Goal: Information Seeking & Learning: Check status

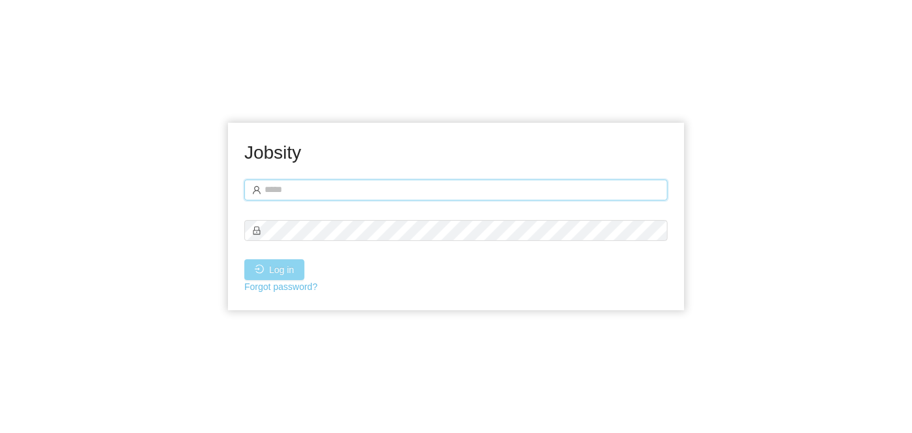
type input "**********"
click at [280, 276] on button "Log in" at bounding box center [274, 269] width 60 height 21
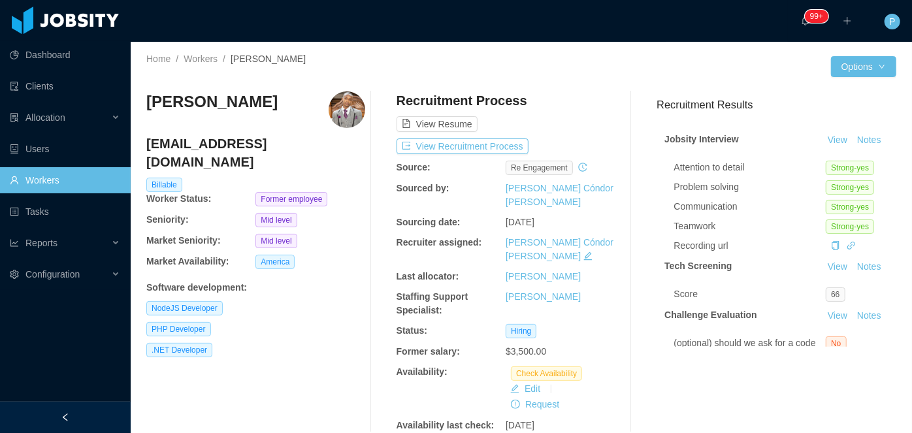
click at [559, 98] on div "View Resume" at bounding box center [506, 111] width 219 height 41
click at [852, 148] on button "Notes" at bounding box center [869, 141] width 35 height 16
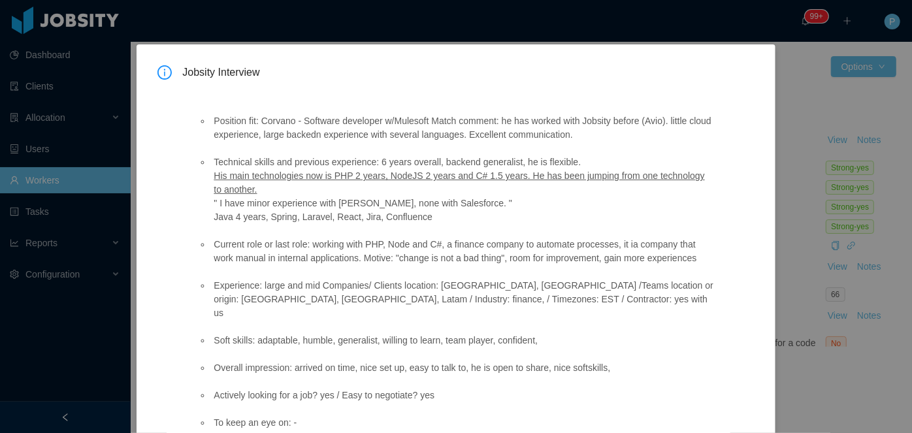
scroll to position [21, 0]
click at [669, 28] on div "Jobsity Interview Position fit: Corvano - Software developer w/Mulesoft Match c…" at bounding box center [456, 216] width 912 height 433
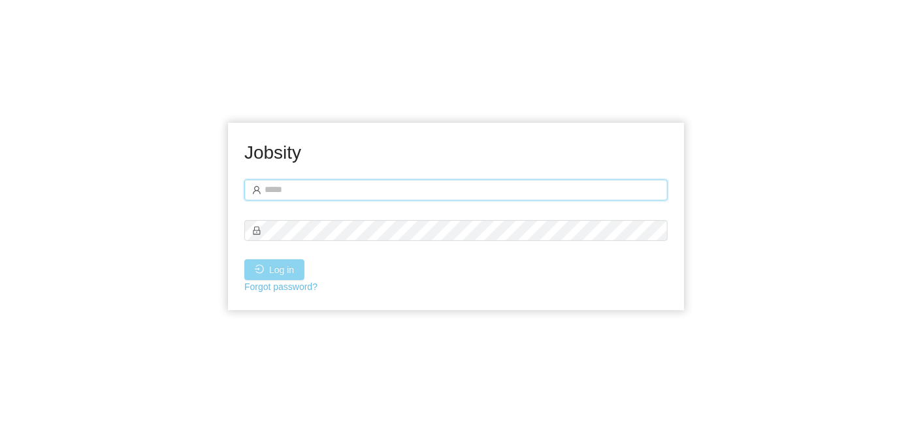
type input "**********"
click at [274, 269] on button "Log in" at bounding box center [274, 269] width 60 height 21
type input "**********"
click at [287, 269] on button "Log in" at bounding box center [274, 269] width 60 height 21
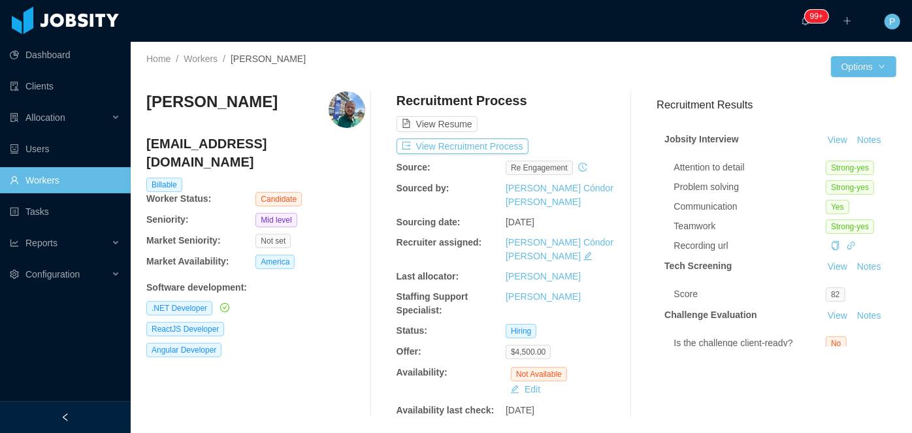
click at [577, 61] on div at bounding box center [676, 66] width 310 height 21
click at [852, 148] on button "Notes" at bounding box center [869, 141] width 35 height 16
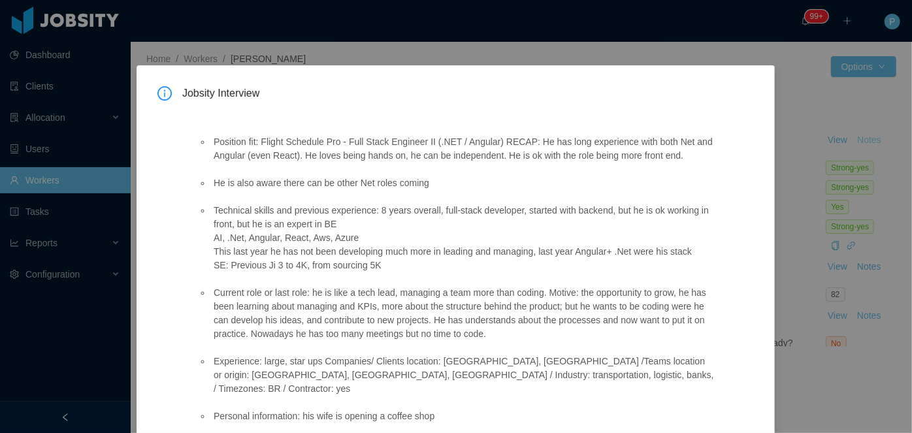
scroll to position [137, 0]
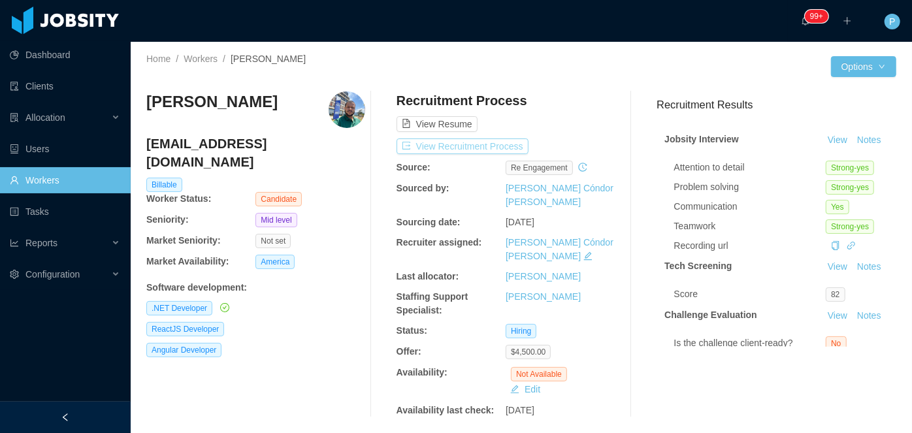
click at [484, 150] on button "View Recruitment Process" at bounding box center [463, 147] width 132 height 16
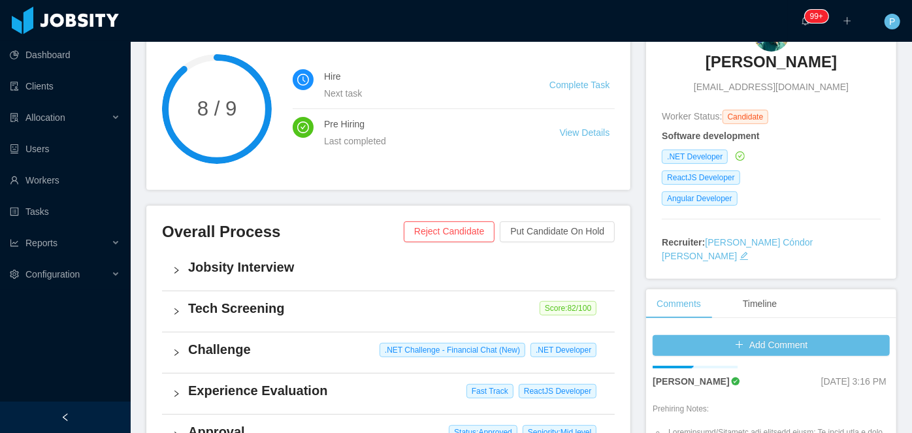
scroll to position [22, 0]
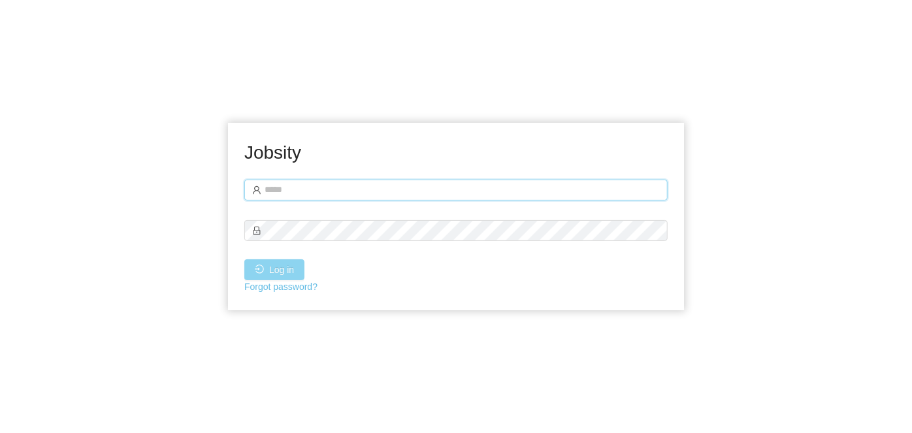
type input "**********"
click at [273, 270] on button "Log in" at bounding box center [274, 269] width 60 height 21
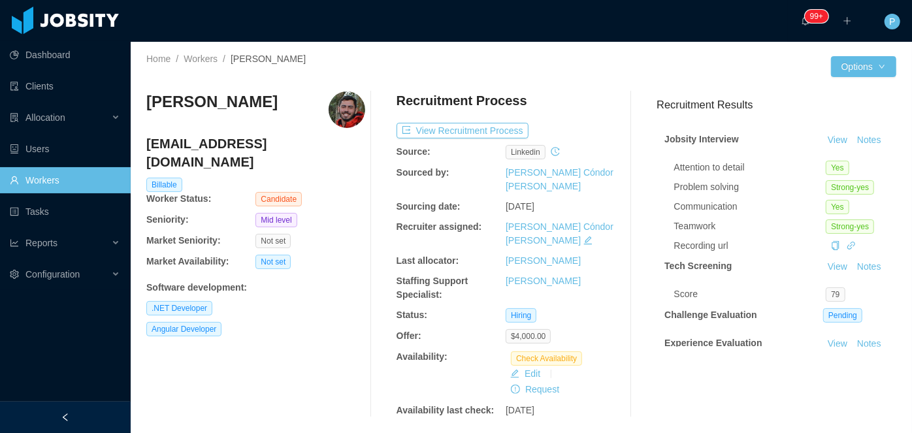
click at [568, 64] on div at bounding box center [676, 66] width 310 height 21
click at [852, 148] on button "Notes" at bounding box center [869, 141] width 35 height 16
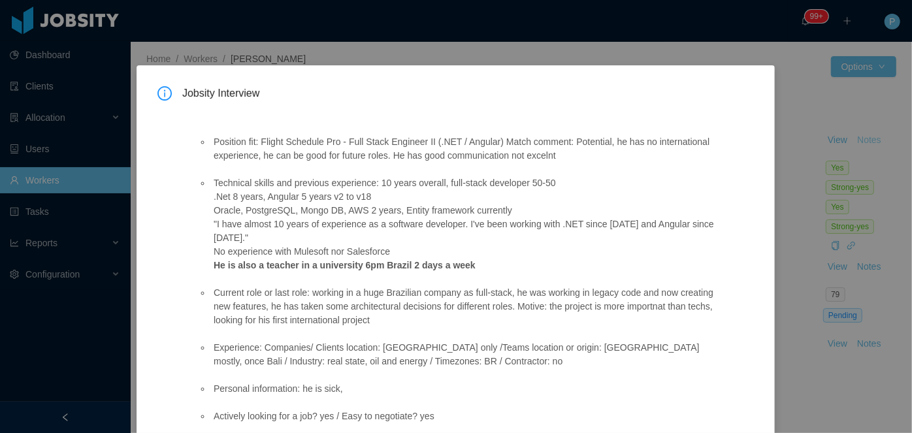
scroll to position [82, 0]
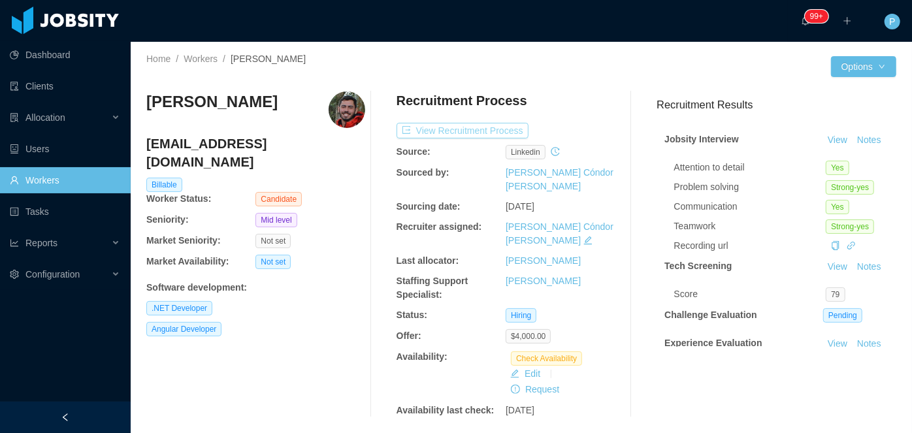
click at [499, 128] on button "View Recruitment Process" at bounding box center [463, 131] width 132 height 16
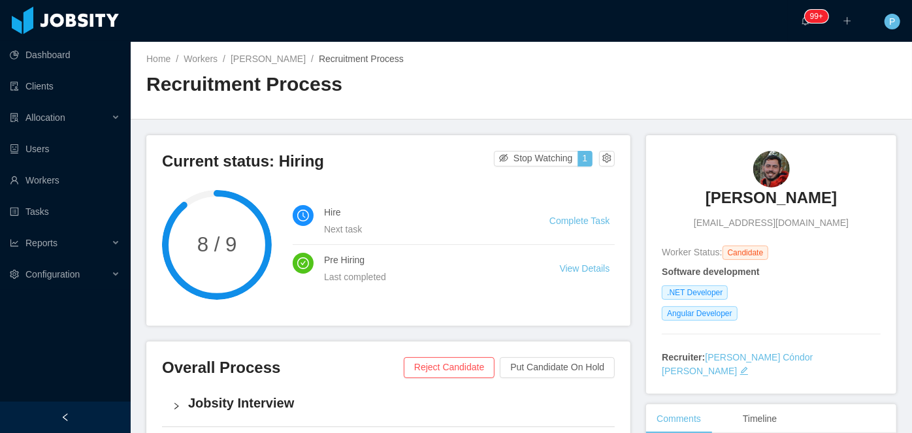
click at [802, 76] on div "Home / Workers / Rodrigo Ximenes / Recruitment Process / Recruitment Process" at bounding box center [521, 81] width 781 height 78
click at [267, 63] on link "Rodrigo Ximenes" at bounding box center [268, 59] width 75 height 10
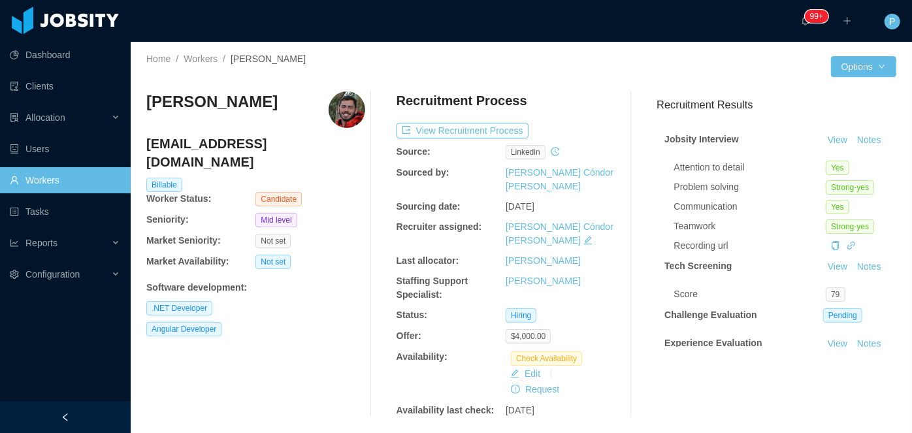
click at [710, 54] on div "Home / Workers / Rodrigo Ximenes / Options Rodrigo Ximenes rodrig.ximenes@gmail…" at bounding box center [521, 240] width 781 height 397
click at [852, 148] on button "Notes" at bounding box center [869, 141] width 35 height 16
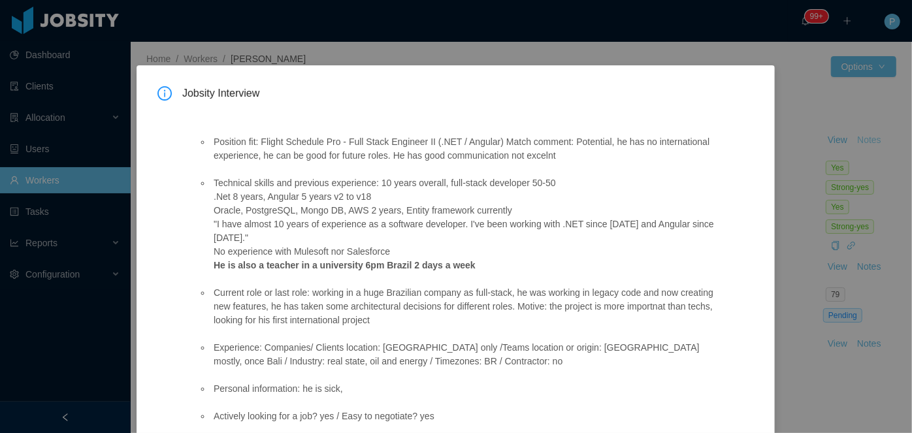
scroll to position [82, 0]
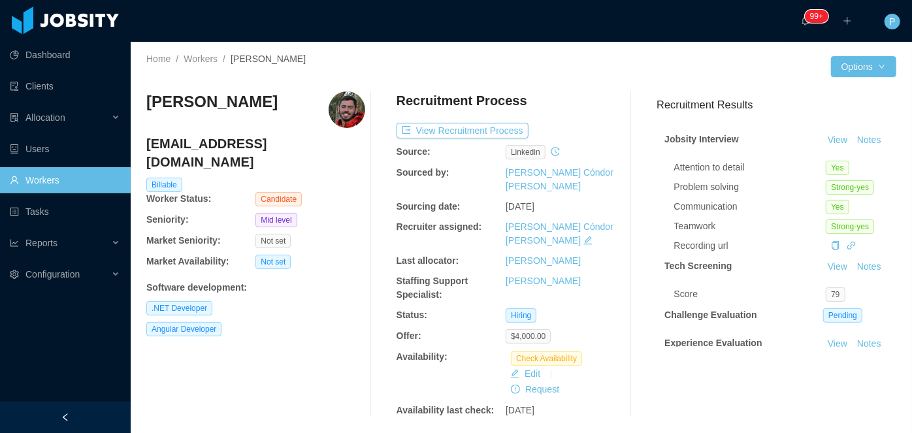
click at [646, 91] on div "Recruitment Results Jobsity Interview View Notes Attention to detail Yes Proble…" at bounding box center [771, 218] width 250 height 255
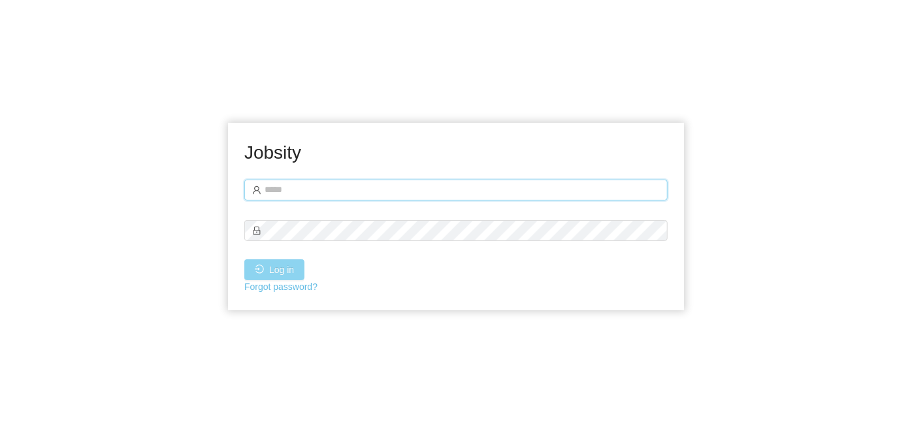
type input "**********"
click at [278, 274] on button "Log in" at bounding box center [274, 269] width 60 height 21
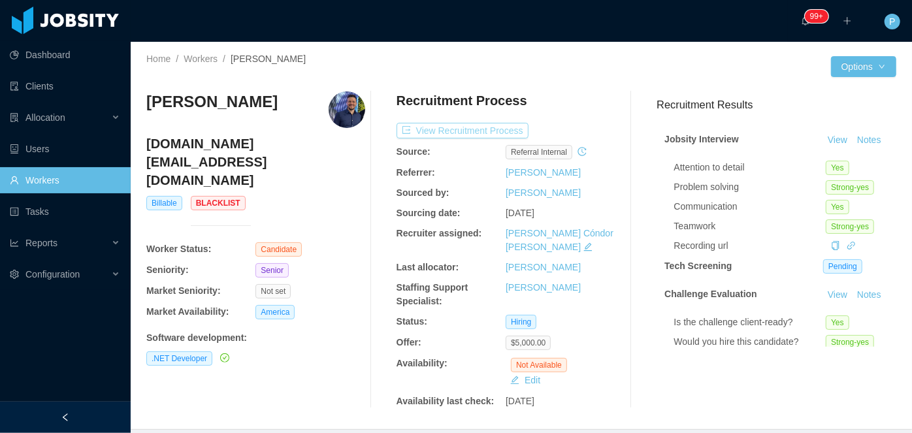
click at [478, 131] on button "View Recruitment Process" at bounding box center [463, 131] width 132 height 16
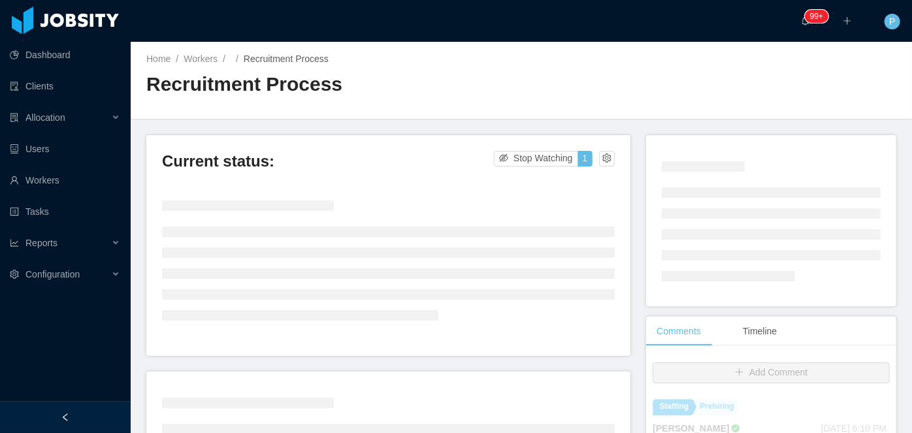
click at [499, 70] on div "Home / Workers / / Recruitment Process / Recruitment Process" at bounding box center [333, 80] width 375 height 56
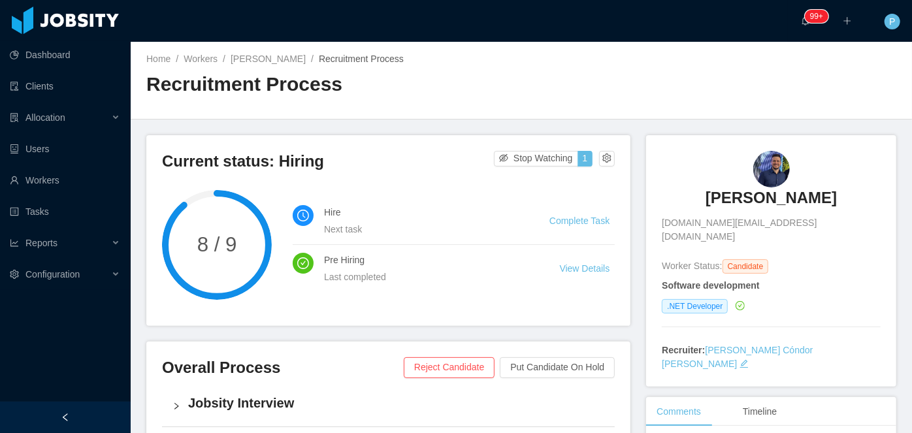
click at [514, 69] on div "Home / Workers / [PERSON_NAME] / Recruitment Process / Recruitment Process" at bounding box center [333, 80] width 375 height 56
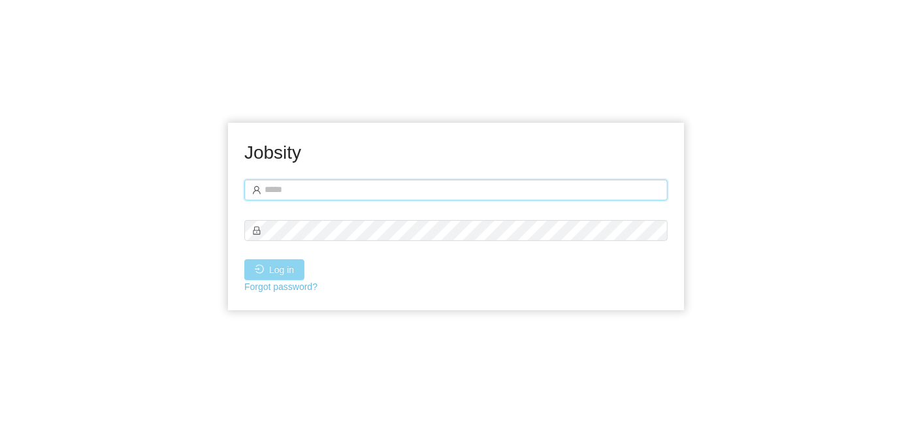
type input "**********"
click at [287, 263] on button "Log in" at bounding box center [274, 269] width 60 height 21
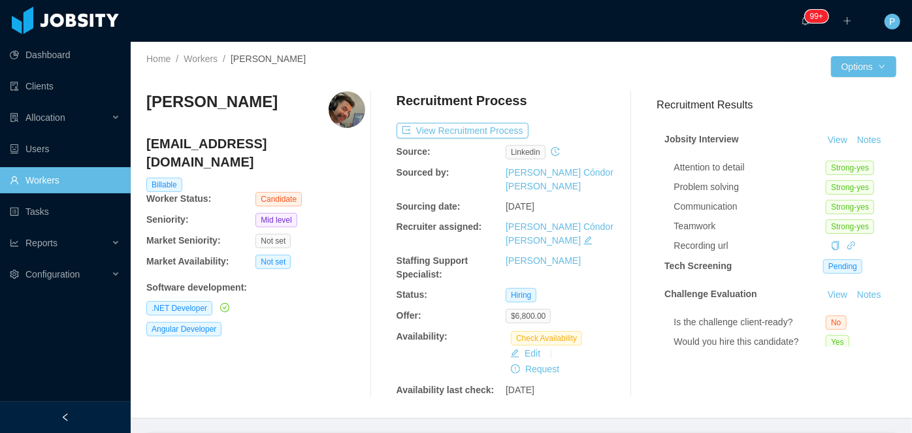
click at [410, 54] on div "Home / Workers / Gean Silva /" at bounding box center [333, 59] width 375 height 14
click at [759, 48] on div "Home / Workers / Gean Silva / Options Gean Silva geandeveloper@gmail.com Billab…" at bounding box center [521, 230] width 781 height 377
click at [852, 148] on button "Notes" at bounding box center [869, 141] width 35 height 16
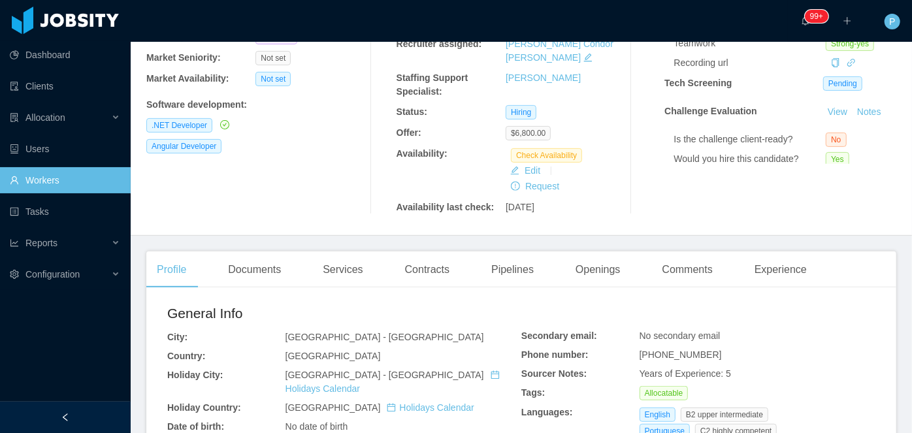
scroll to position [189, 0]
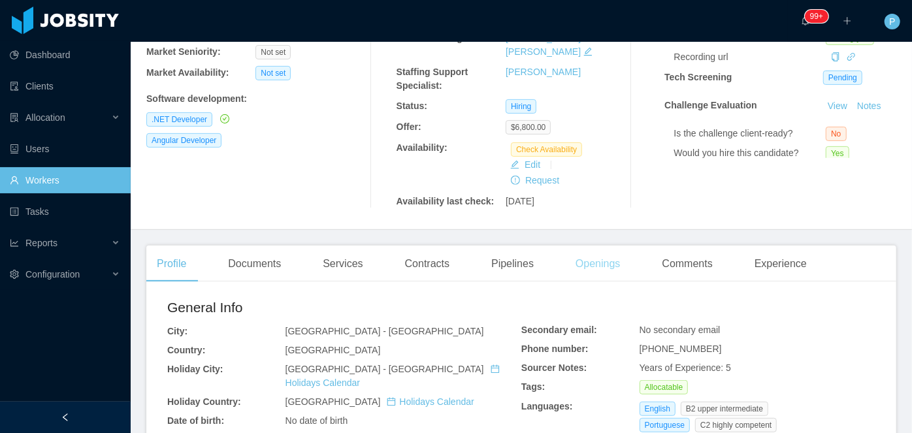
click at [600, 246] on div "Openings" at bounding box center [598, 264] width 66 height 37
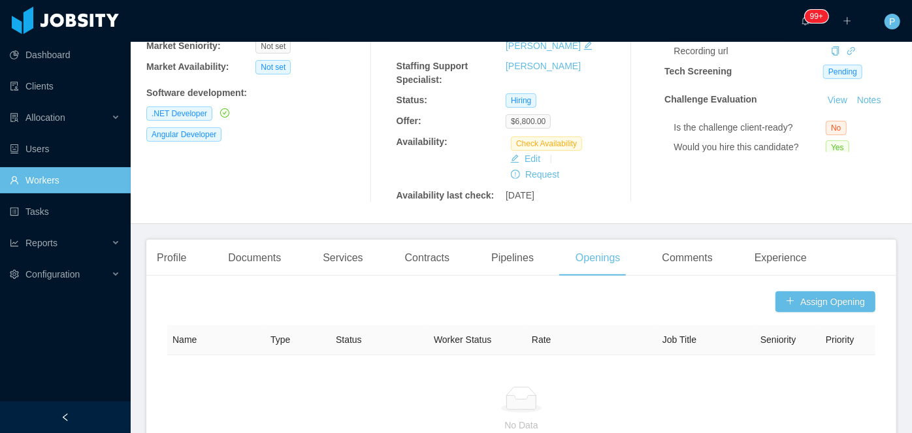
scroll to position [195, 0]
drag, startPoint x: 894, startPoint y: 212, endPoint x: 589, endPoint y: 54, distance: 342.8
click at [589, 59] on div "Staffing Support Specialist: Ninna Meister" at bounding box center [506, 72] width 219 height 27
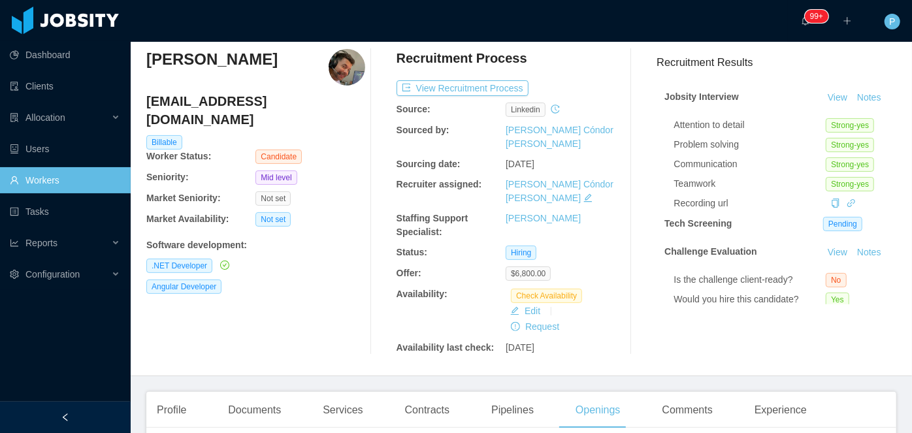
scroll to position [0, 0]
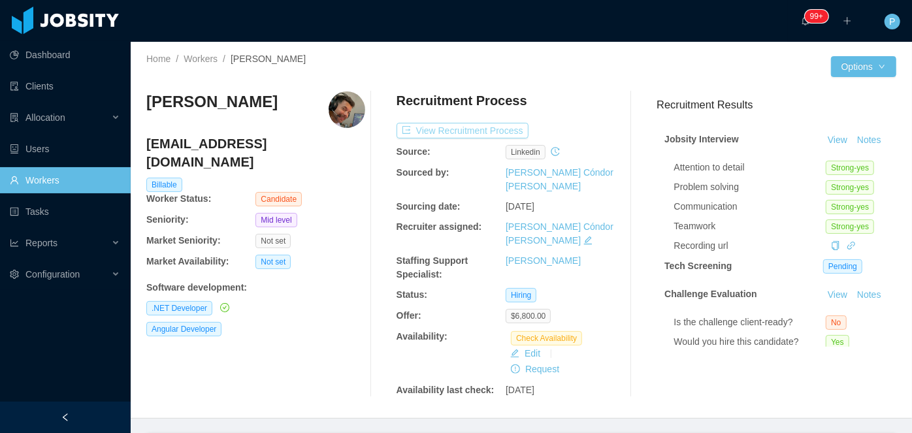
click at [479, 127] on button "View Recruitment Process" at bounding box center [463, 131] width 132 height 16
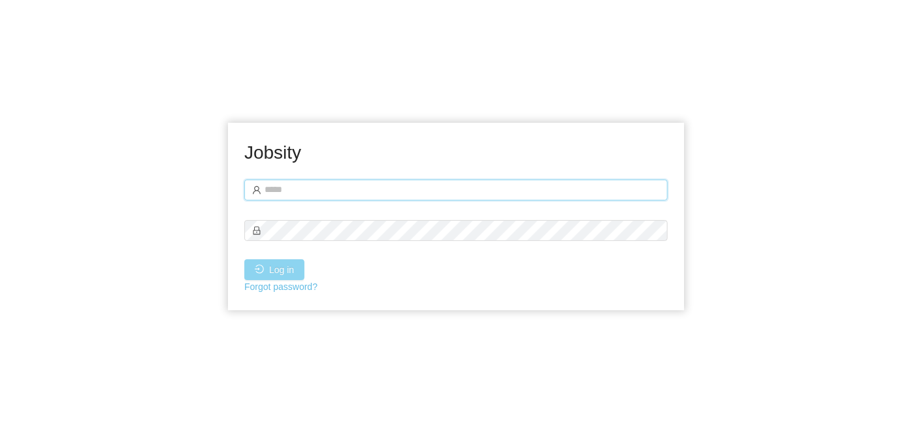
type input "**********"
click at [259, 267] on button "Log in" at bounding box center [274, 269] width 60 height 21
type input "**********"
click at [277, 279] on button "Log in" at bounding box center [274, 269] width 60 height 21
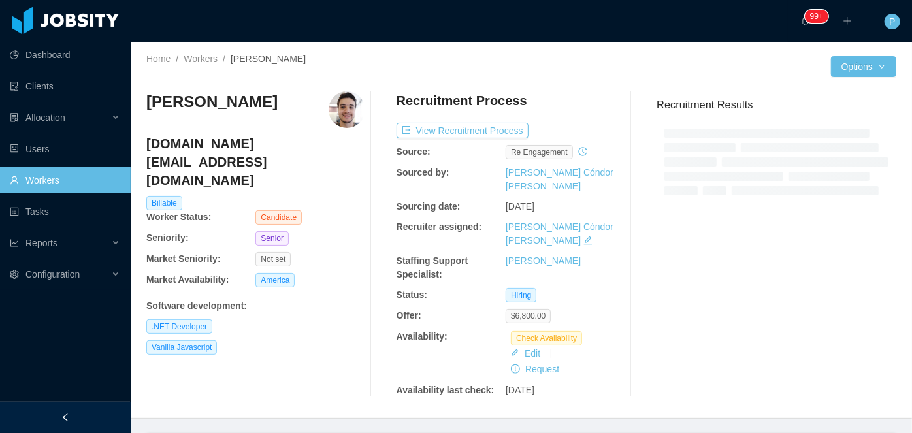
click at [529, 59] on div at bounding box center [676, 66] width 310 height 21
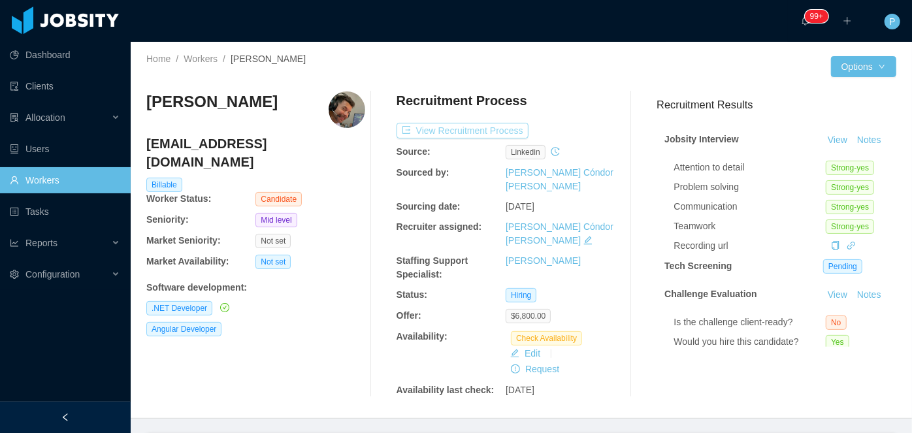
click at [490, 134] on button "View Recruitment Process" at bounding box center [463, 131] width 132 height 16
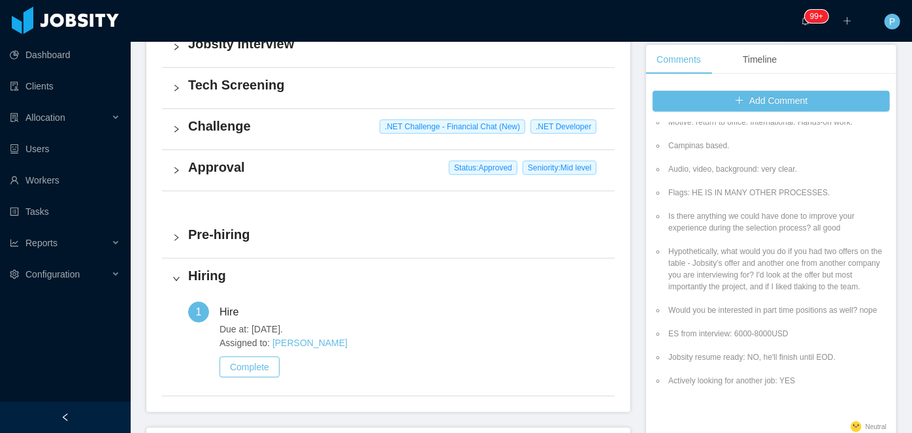
scroll to position [455, 0]
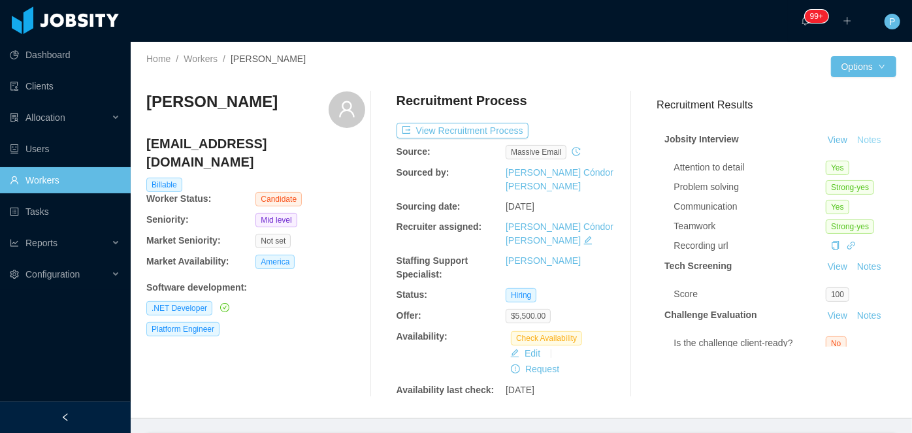
click at [852, 148] on button "Notes" at bounding box center [869, 141] width 35 height 16
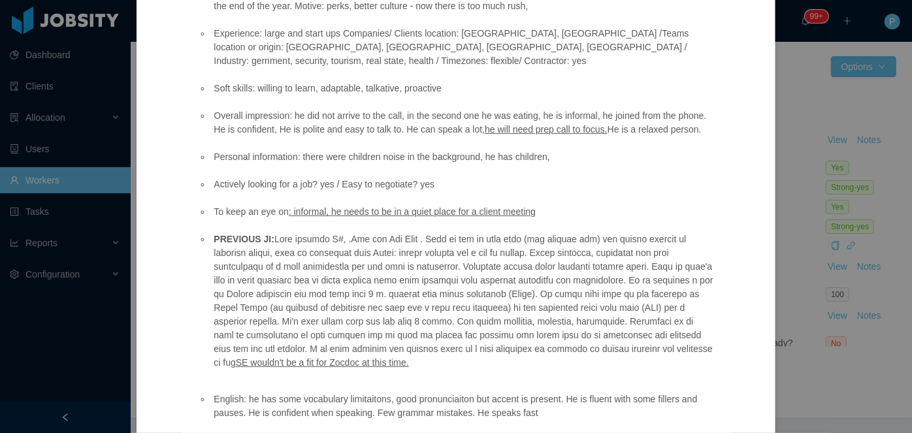
scroll to position [4, 0]
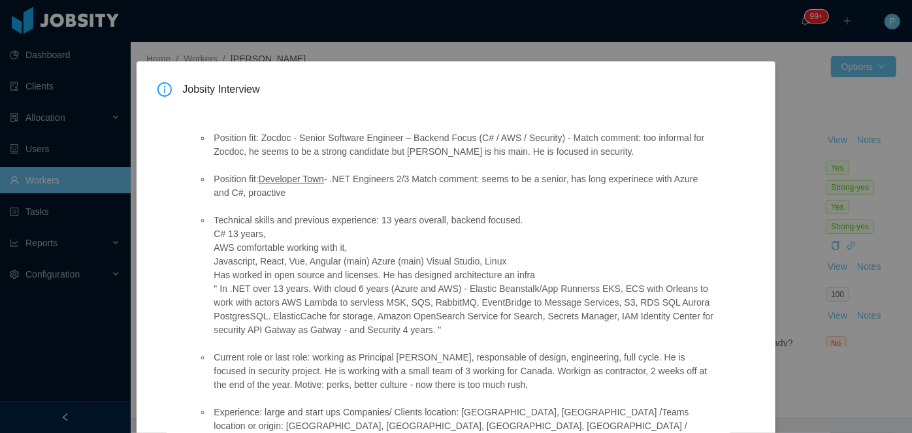
click at [759, 39] on div "Jobsity Interview Position fit: Zocdoc - Senior Software Engineer – Backend Foc…" at bounding box center [456, 216] width 912 height 433
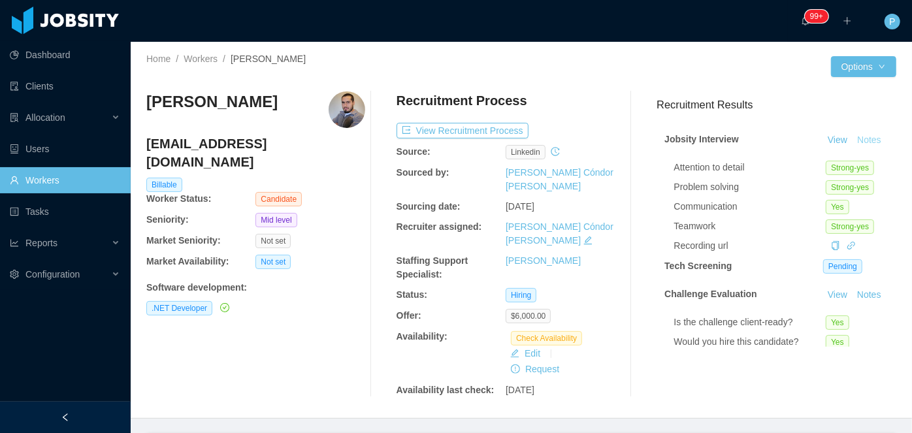
click at [852, 148] on button "Notes" at bounding box center [869, 141] width 35 height 16
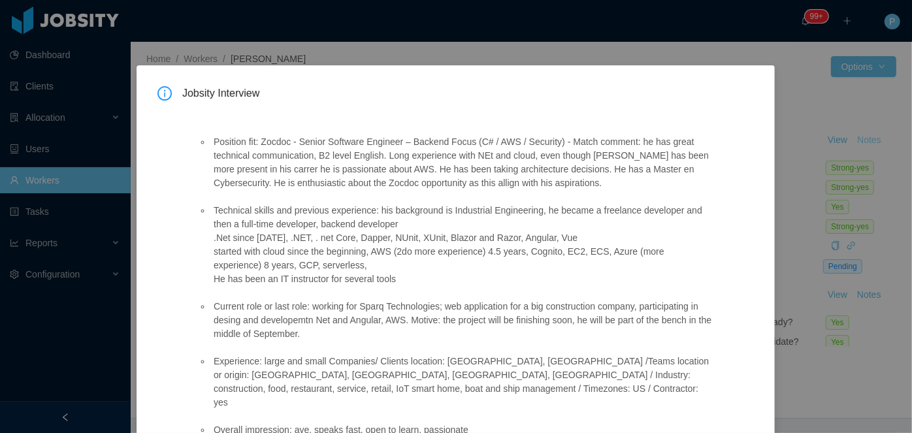
scroll to position [150, 0]
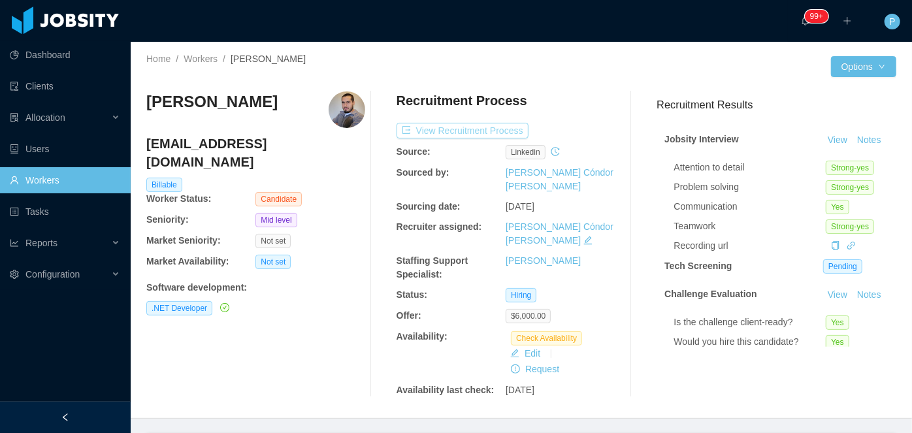
click at [487, 127] on button "View Recruitment Process" at bounding box center [463, 131] width 132 height 16
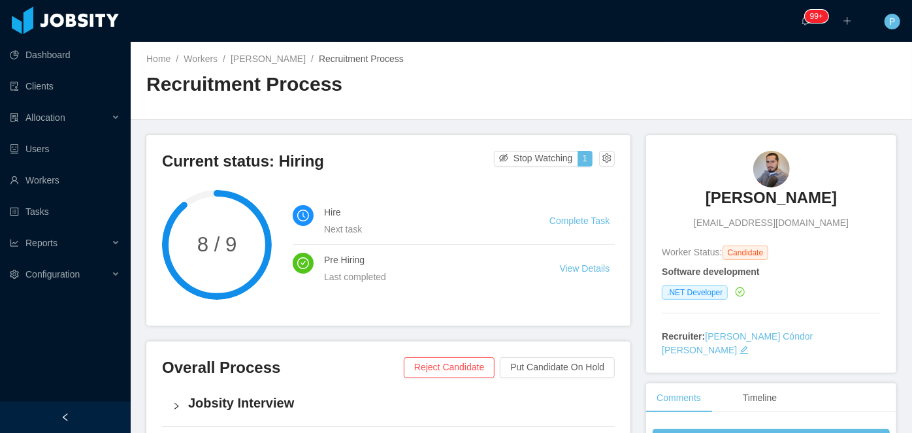
click at [719, 71] on div "Home / Workers / Kyron Meza / Recruitment Process / Recruitment Process" at bounding box center [521, 81] width 781 height 78
click at [265, 56] on link "Kyron Meza" at bounding box center [268, 59] width 75 height 10
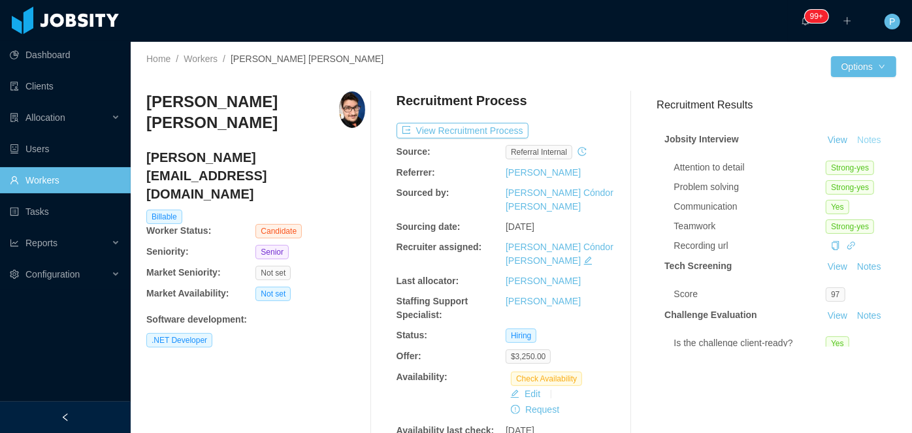
click at [852, 148] on button "Notes" at bounding box center [869, 141] width 35 height 16
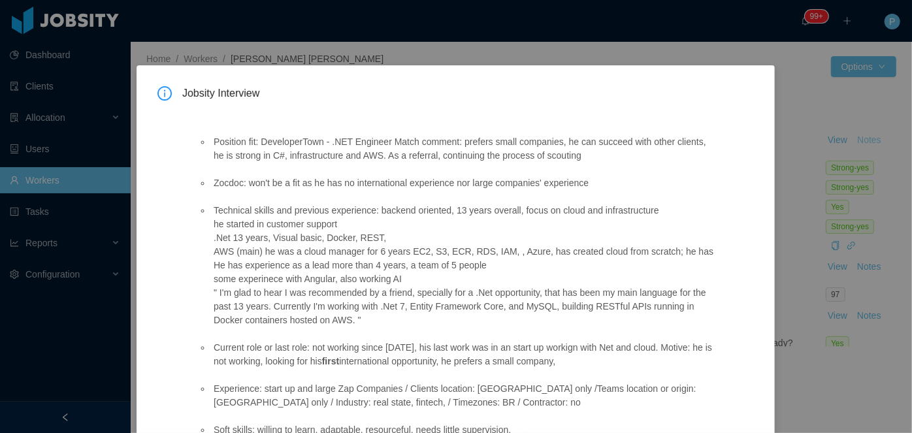
scroll to position [205, 0]
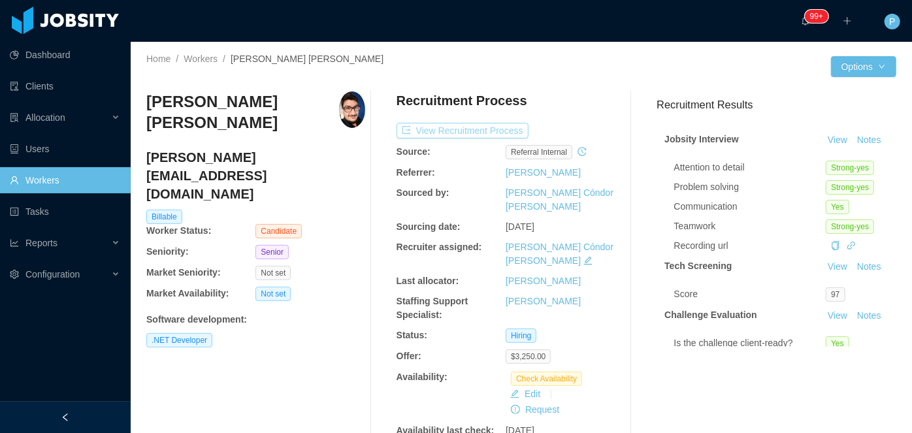
click at [487, 131] on button "View Recruitment Process" at bounding box center [463, 131] width 132 height 16
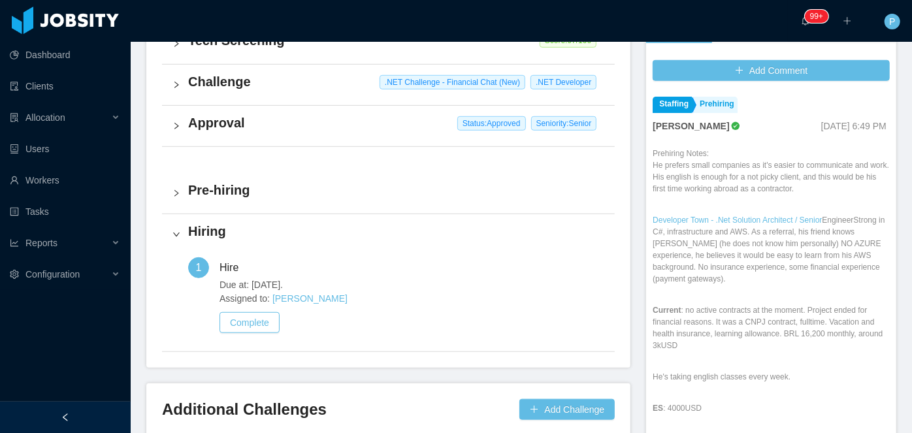
scroll to position [408, 0]
